Goal: Task Accomplishment & Management: Manage account settings

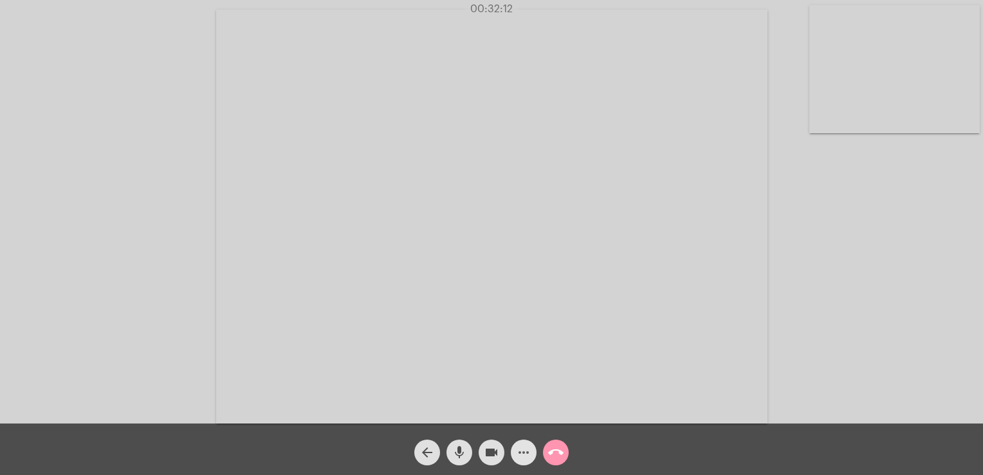
click at [533, 455] on button "more_horiz" at bounding box center [524, 452] width 26 height 26
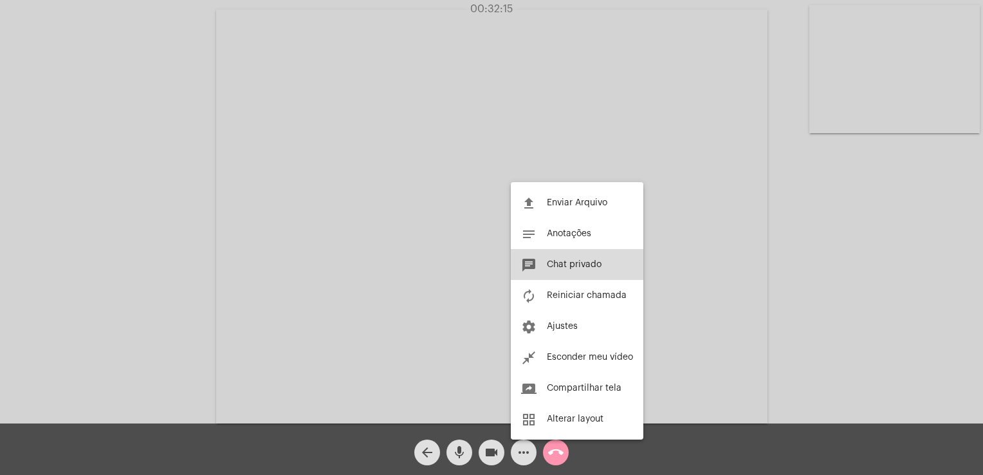
click at [574, 259] on button "chat Chat privado" at bounding box center [577, 264] width 133 height 31
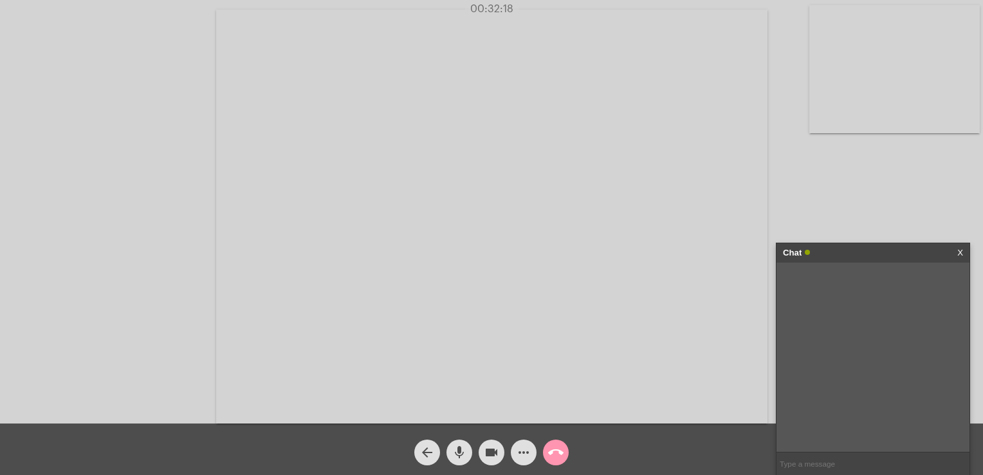
click at [808, 468] on input "text" at bounding box center [872, 463] width 193 height 23
type input "Gosto e fiz"
type input "Não gosto e fiz"
type input "N"
type input "Gosto e não fiz"
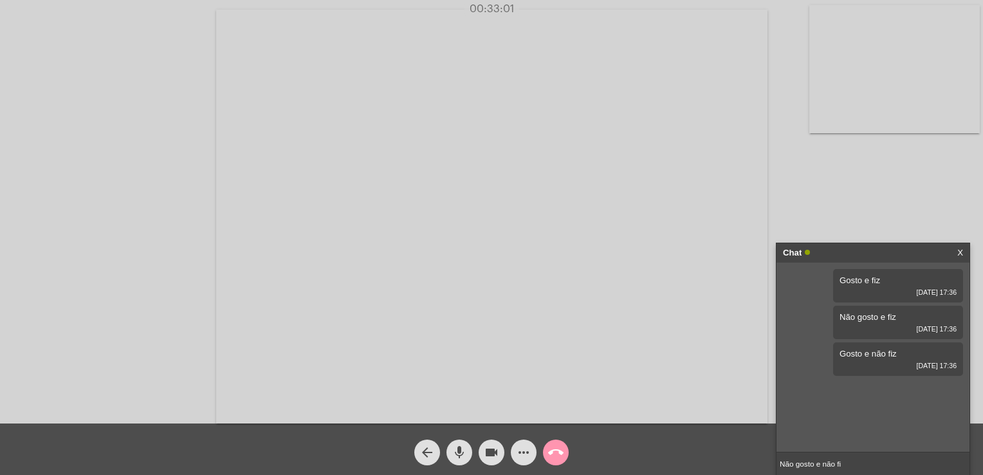
type input "Não gosto e não fiz"
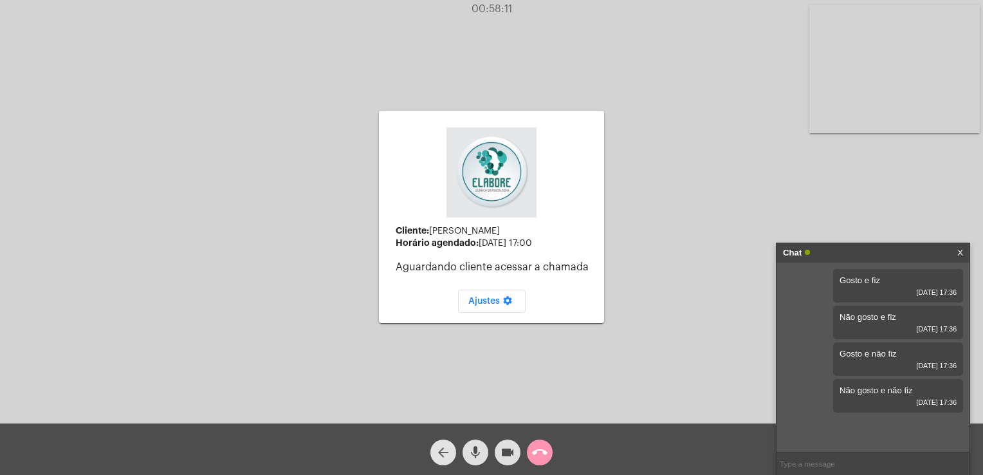
click at [438, 450] on mat-icon "arrow_back" at bounding box center [442, 451] width 15 height 15
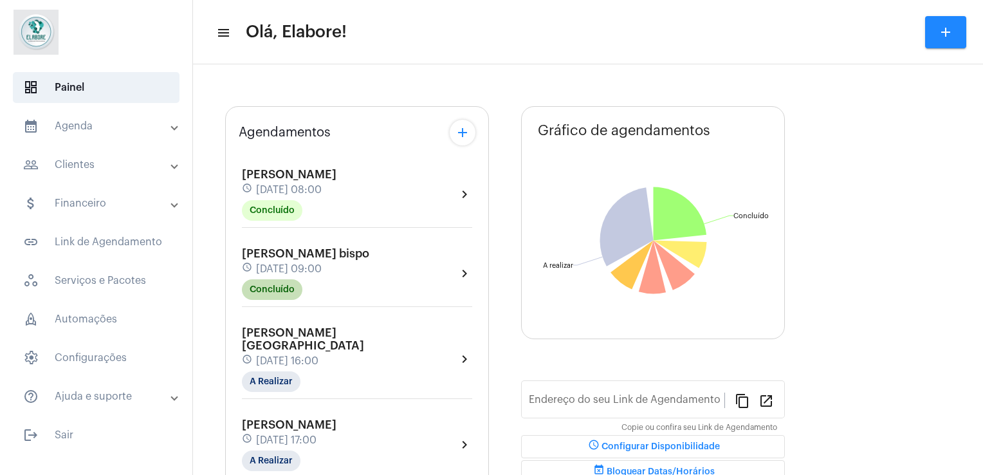
type input "[URL][DOMAIN_NAME]"
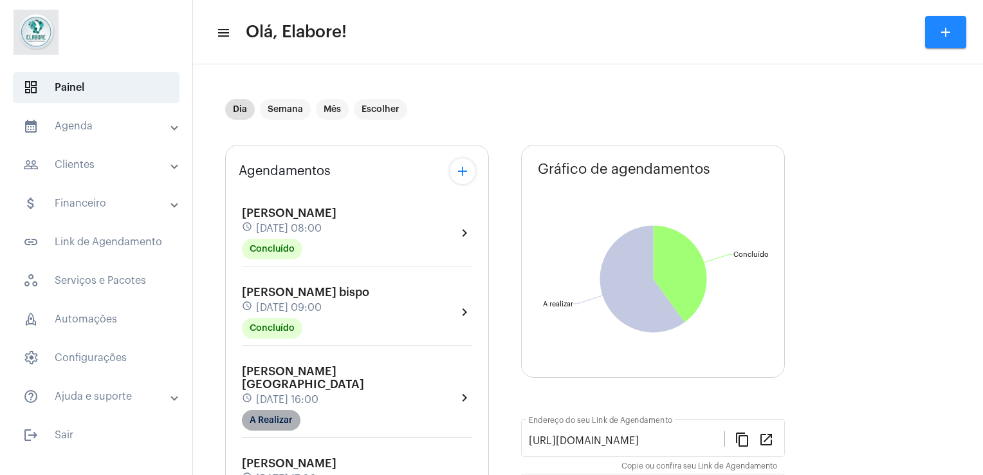
click at [268, 410] on mat-chip "A Realizar" at bounding box center [271, 420] width 59 height 21
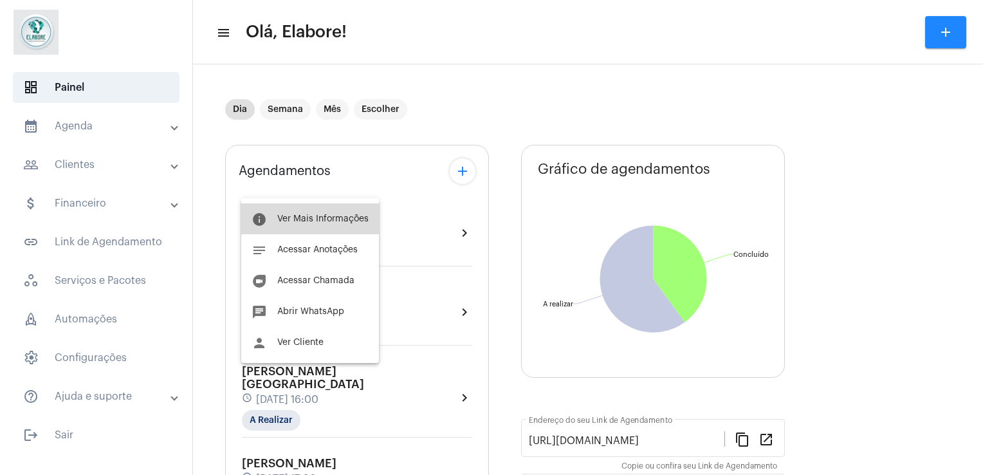
click at [328, 210] on button "info Ver Mais Informações" at bounding box center [310, 218] width 138 height 31
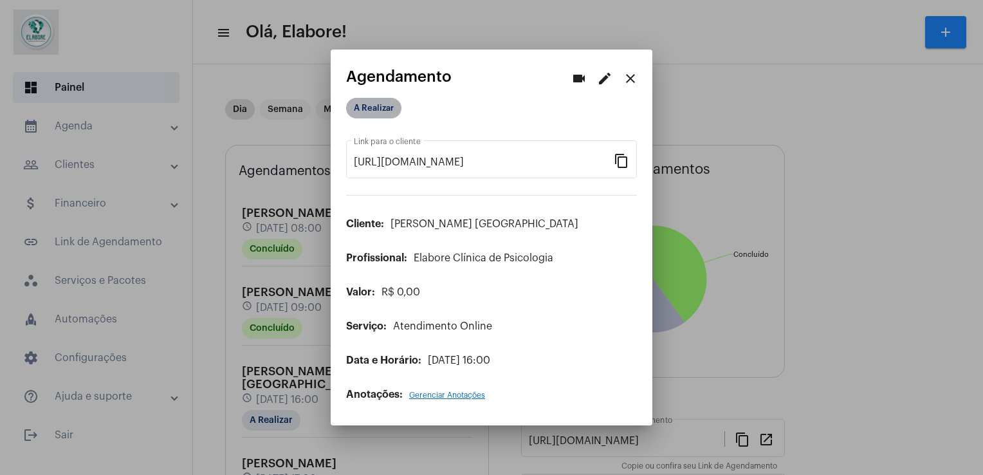
click at [383, 100] on mat-chip "A Realizar" at bounding box center [373, 108] width 55 height 21
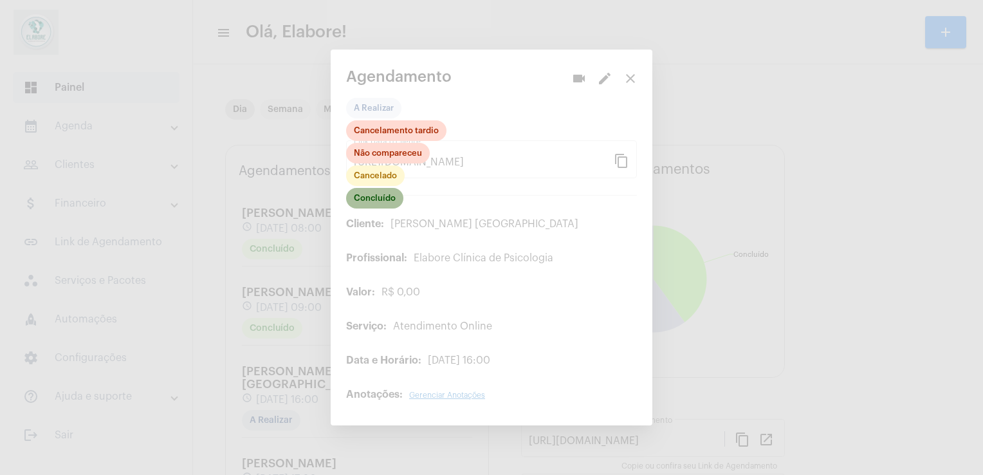
click at [366, 206] on mat-chip "Concluído" at bounding box center [374, 198] width 57 height 21
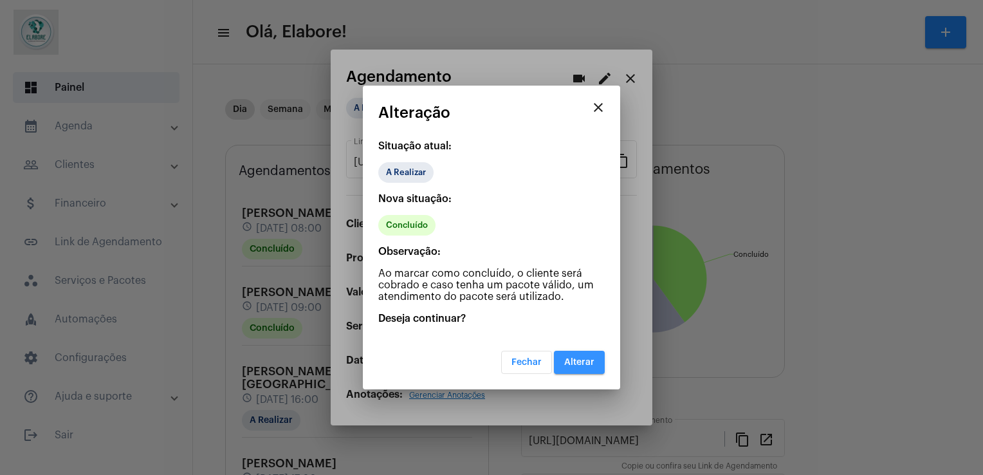
click at [585, 356] on button "Alterar" at bounding box center [579, 362] width 51 height 23
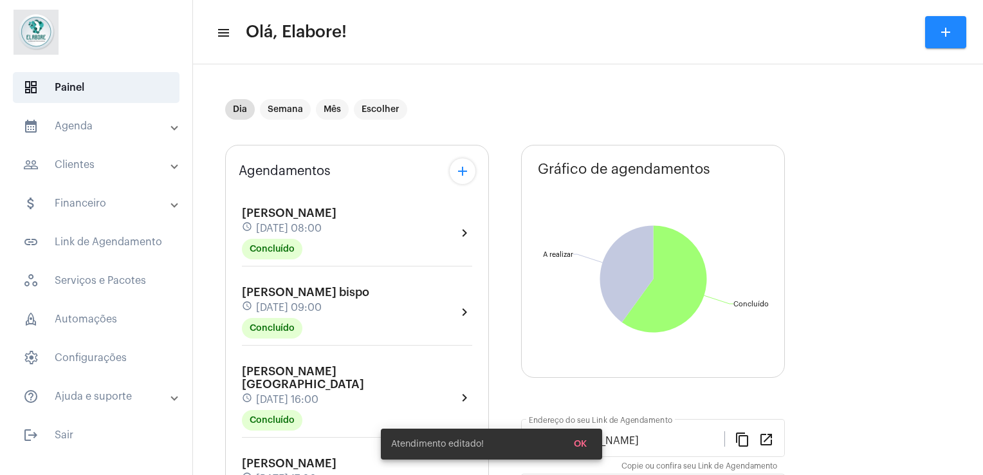
scroll to position [102, 0]
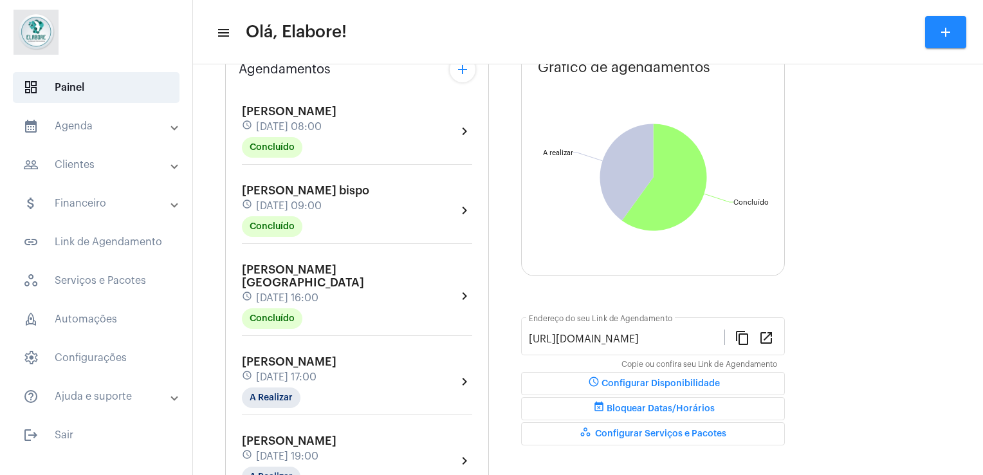
click at [252, 394] on div "[PERSON_NAME] Prudente schedule [DATE] 17:00 A Realizar chevron_right" at bounding box center [357, 385] width 237 height 66
click at [262, 368] on div "[PERSON_NAME] Prudente schedule [DATE] 17:00 A Realizar" at bounding box center [289, 381] width 95 height 53
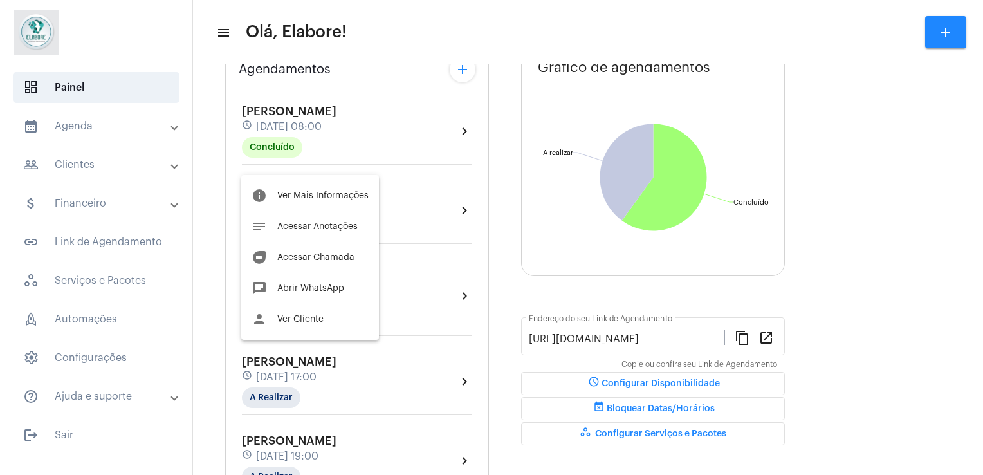
click at [264, 383] on div at bounding box center [491, 237] width 983 height 475
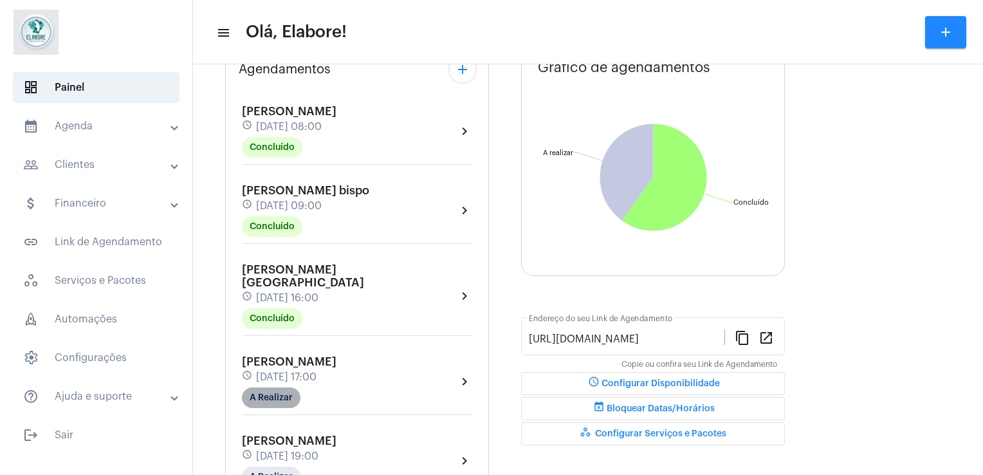
click at [264, 387] on mat-chip "A Realizar" at bounding box center [271, 397] width 59 height 21
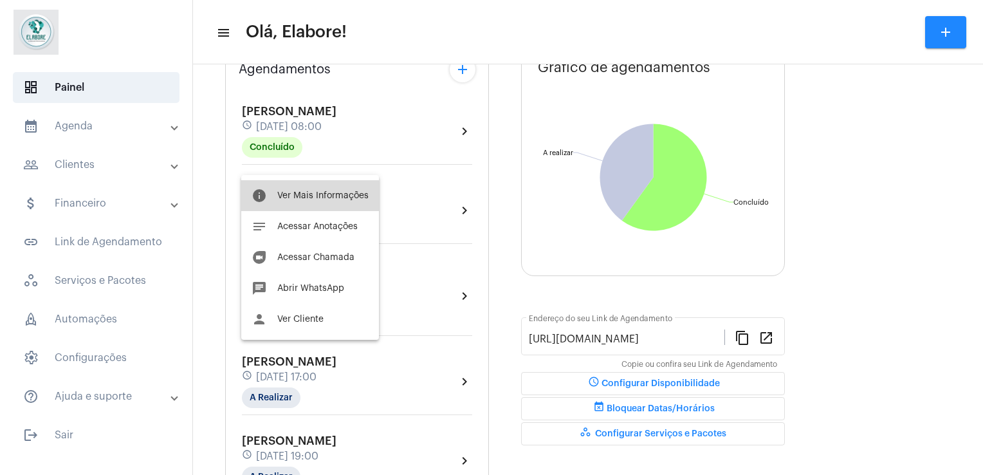
click at [314, 202] on button "info Ver Mais Informações" at bounding box center [310, 195] width 138 height 31
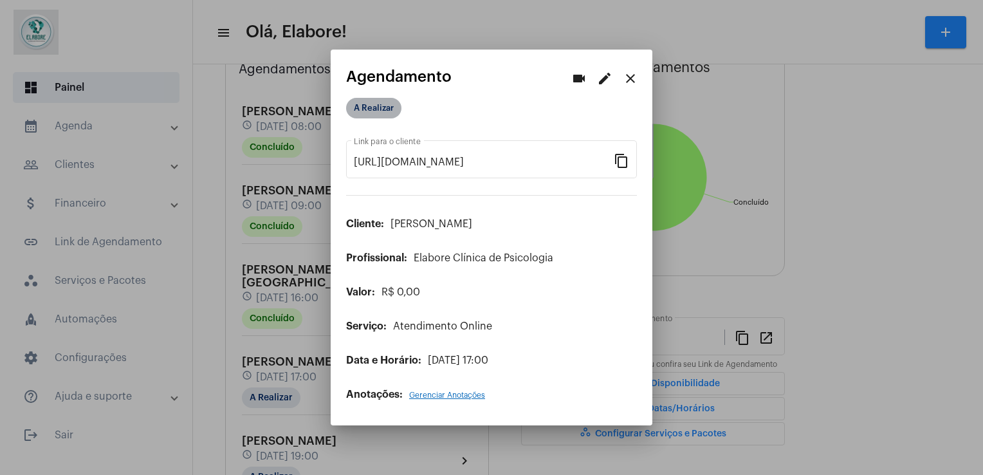
click at [384, 112] on mat-chip "A Realizar" at bounding box center [373, 108] width 55 height 21
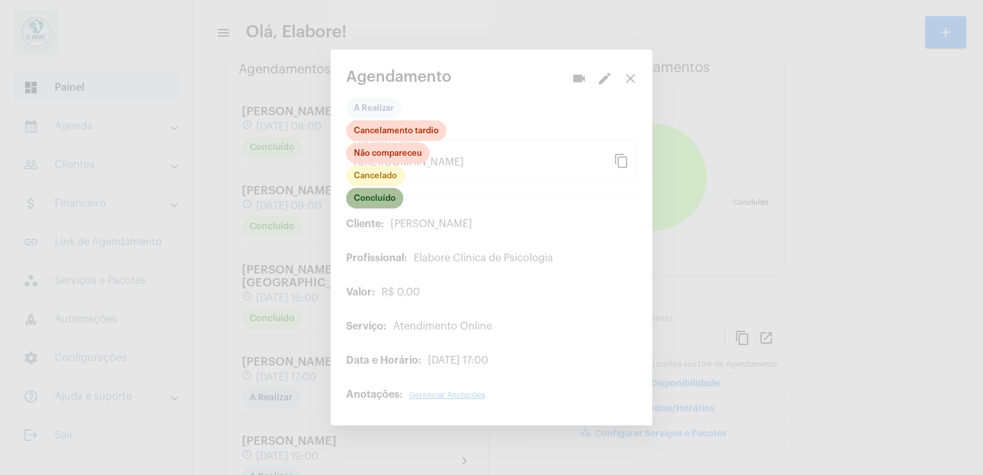
click at [365, 208] on mat-chip "Concluído" at bounding box center [374, 198] width 57 height 21
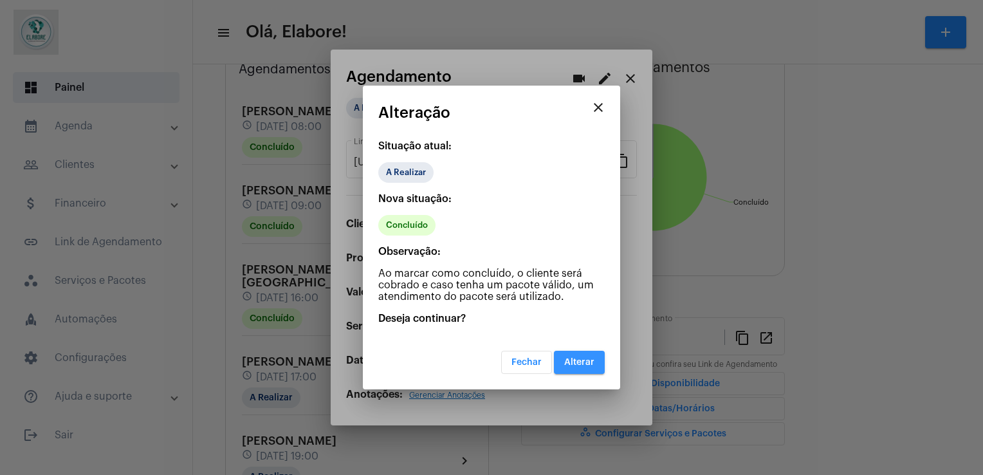
click at [579, 365] on span "Alterar" at bounding box center [579, 362] width 30 height 9
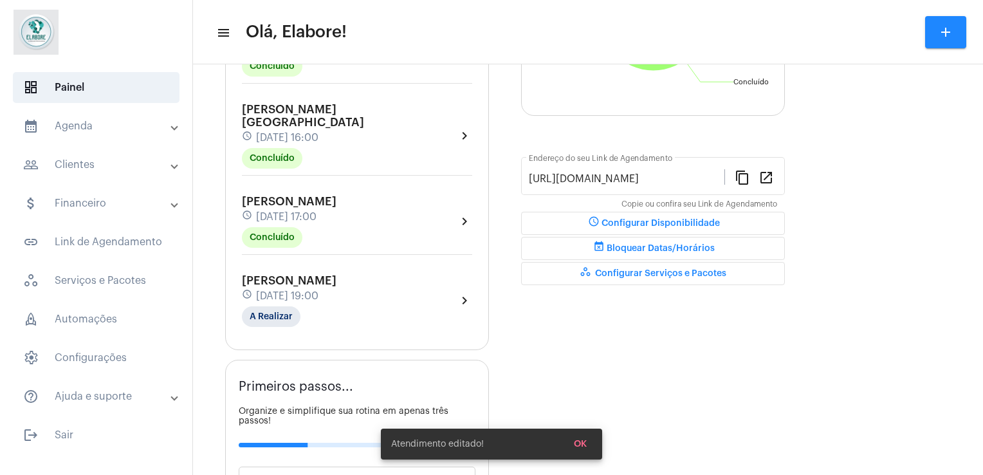
scroll to position [268, 0]
